Goal: Navigation & Orientation: Find specific page/section

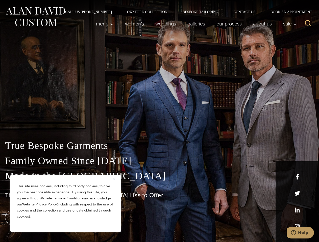
click at [159, 121] on div "True Bespoke Garments Family Owned Since [DATE] Made in [GEOGRAPHIC_DATA] The B…" at bounding box center [159, 177] width 319 height 129
click at [116, 179] on button "Close" at bounding box center [116, 179] width 6 height 6
click at [66, 225] on div "True Bespoke Garments Family Owned Since [DATE] Made in [GEOGRAPHIC_DATA] The B…" at bounding box center [159, 190] width 319 height 104
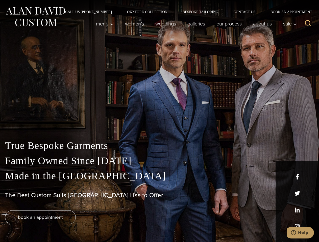
click at [308, 24] on icon "Search" at bounding box center [307, 23] width 7 height 7
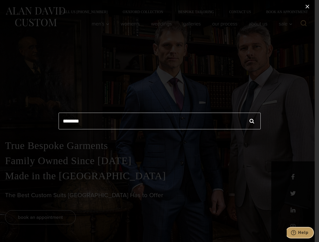
click at [296, 233] on icon "Help" at bounding box center [293, 232] width 5 height 5
